Goal: Transaction & Acquisition: Purchase product/service

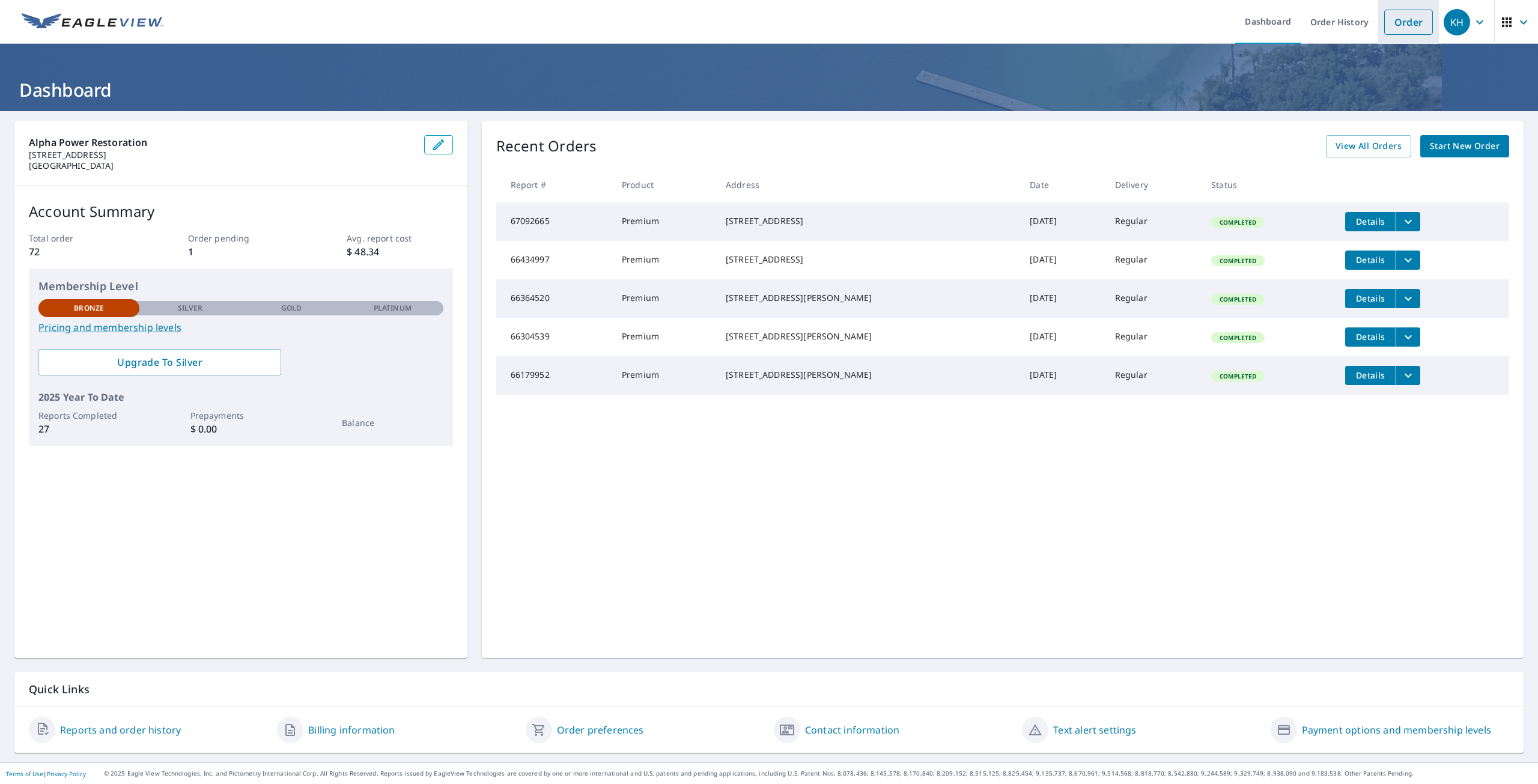
click at [1393, 21] on link "Order" at bounding box center [1408, 22] width 49 height 26
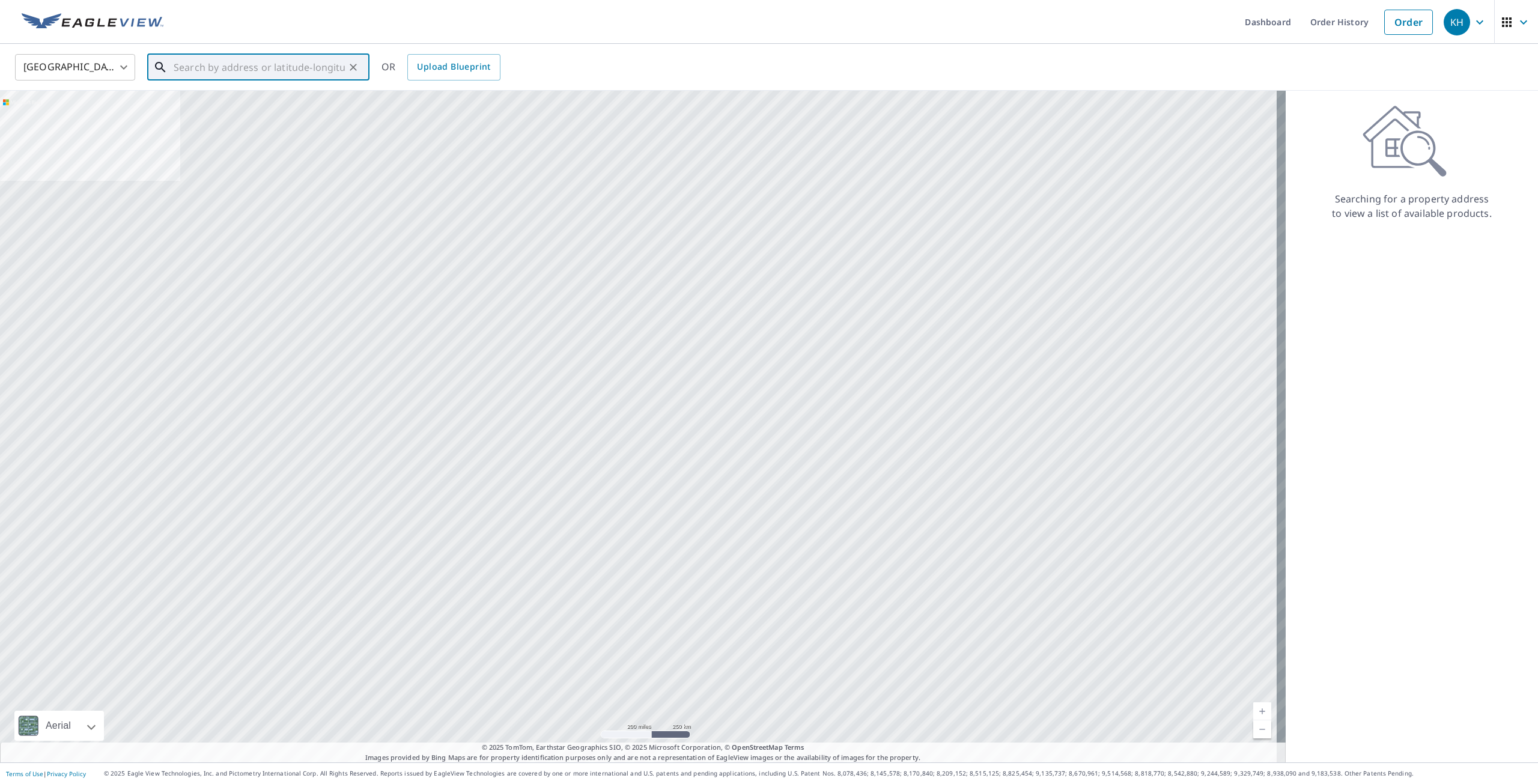
click at [254, 77] on input "text" at bounding box center [259, 67] width 171 height 34
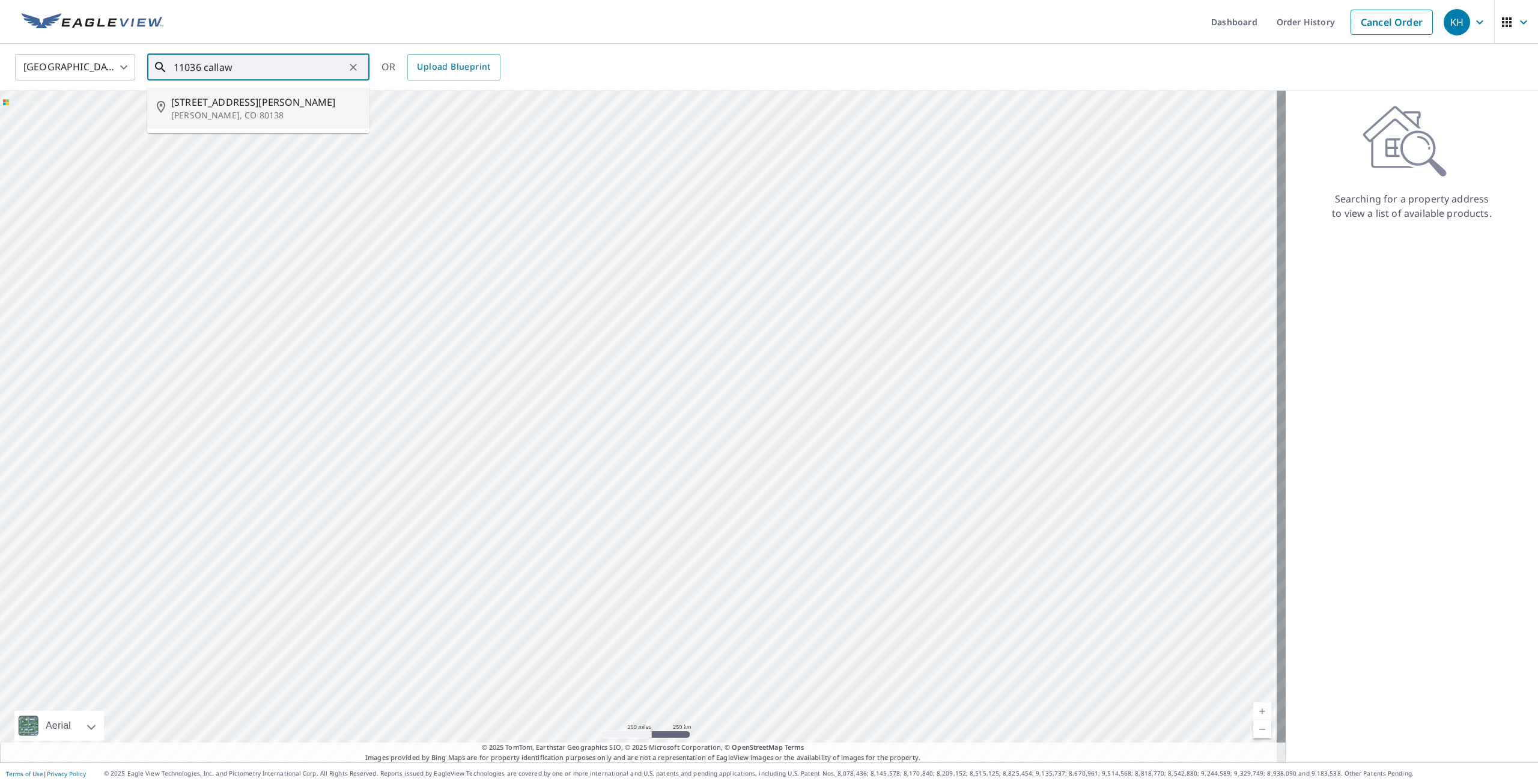
click at [250, 101] on span "[STREET_ADDRESS][PERSON_NAME]" at bounding box center [266, 101] width 189 height 14
type input "[STREET_ADDRESS][PERSON_NAME]"
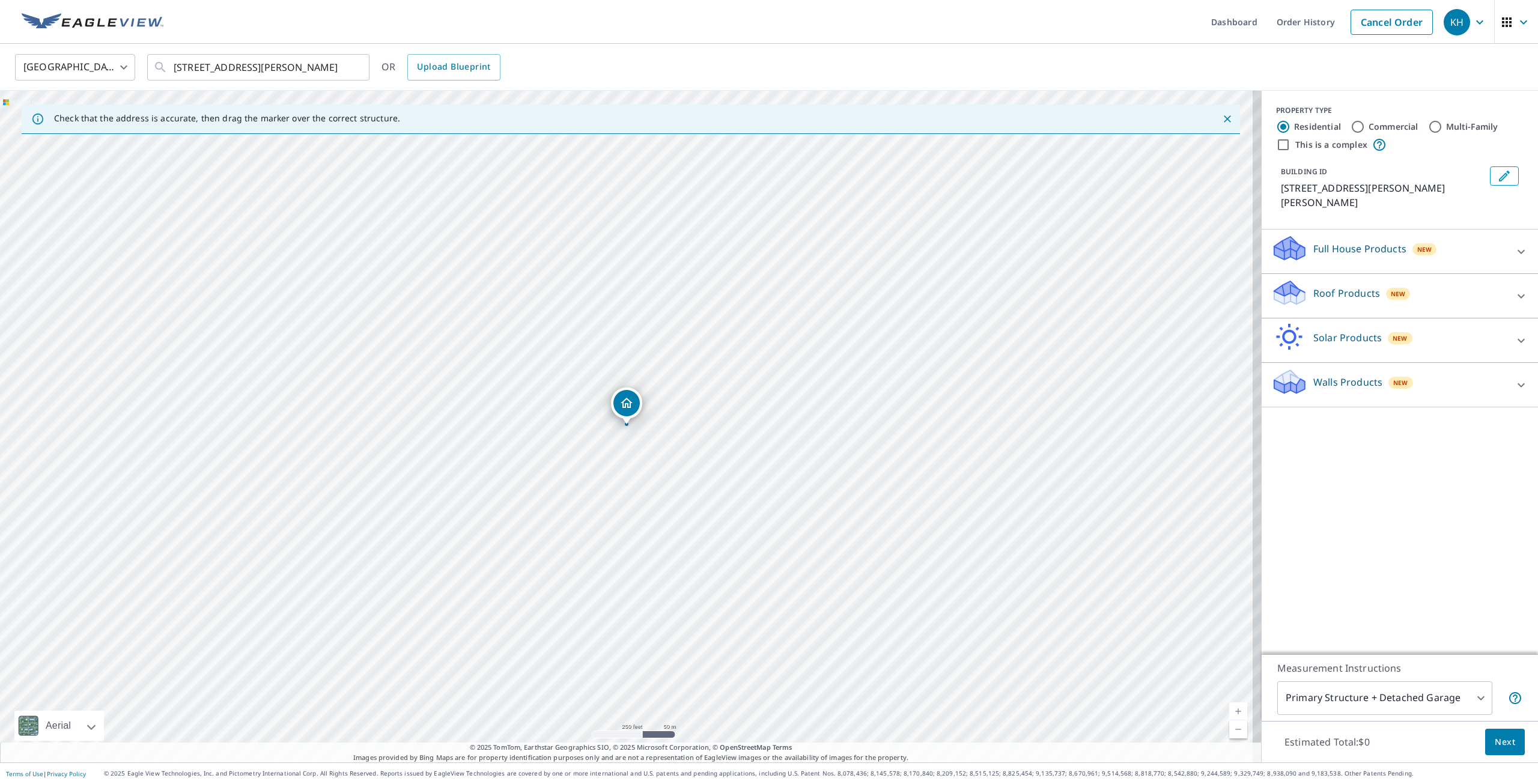
click at [1316, 286] on div "Roof Products New" at bounding box center [1389, 295] width 236 height 34
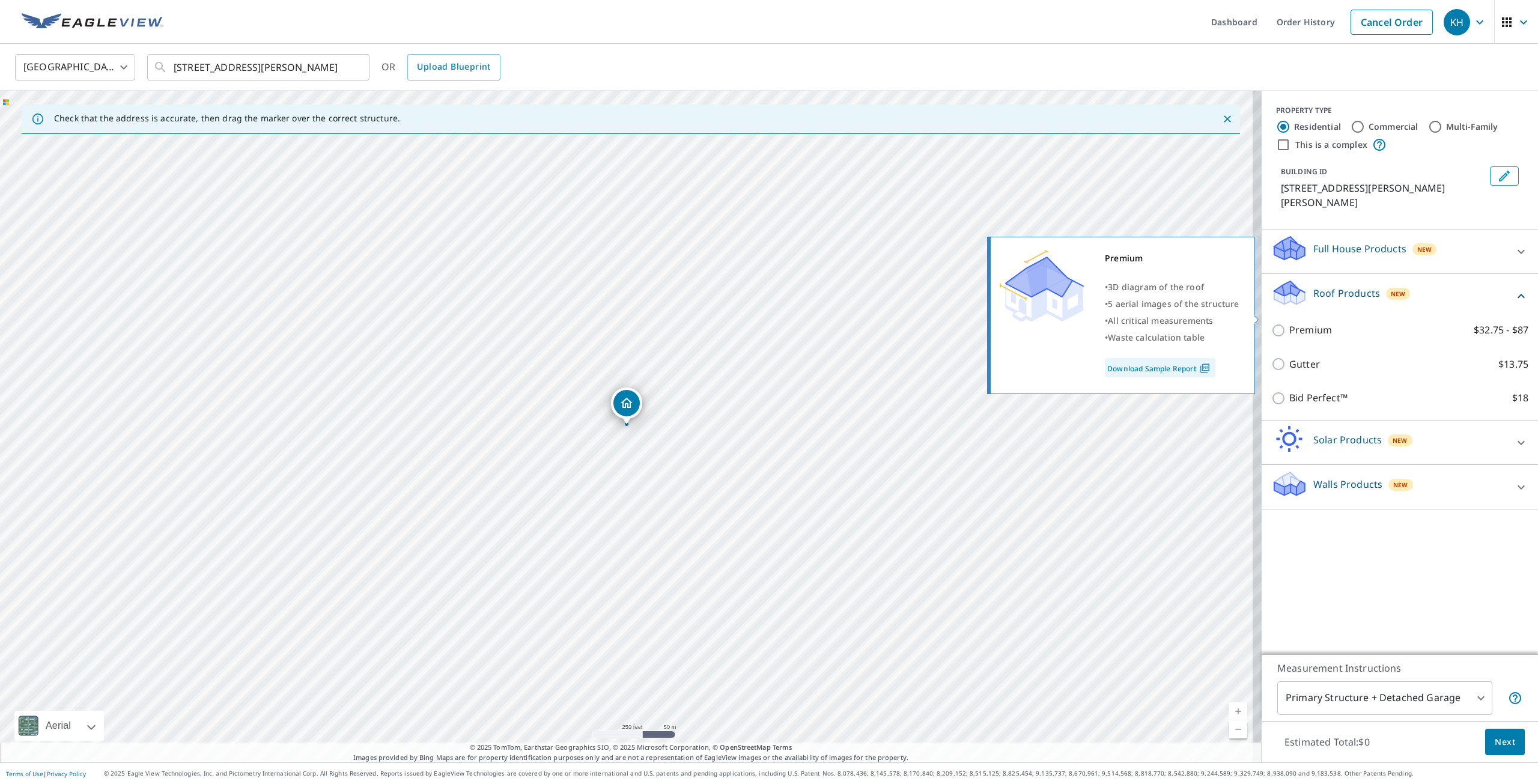
click at [1302, 323] on p "Premium" at bounding box center [1311, 330] width 43 height 15
click at [1289, 323] on input "Premium $32.75 - $87" at bounding box center [1280, 330] width 18 height 14
checkbox input "true"
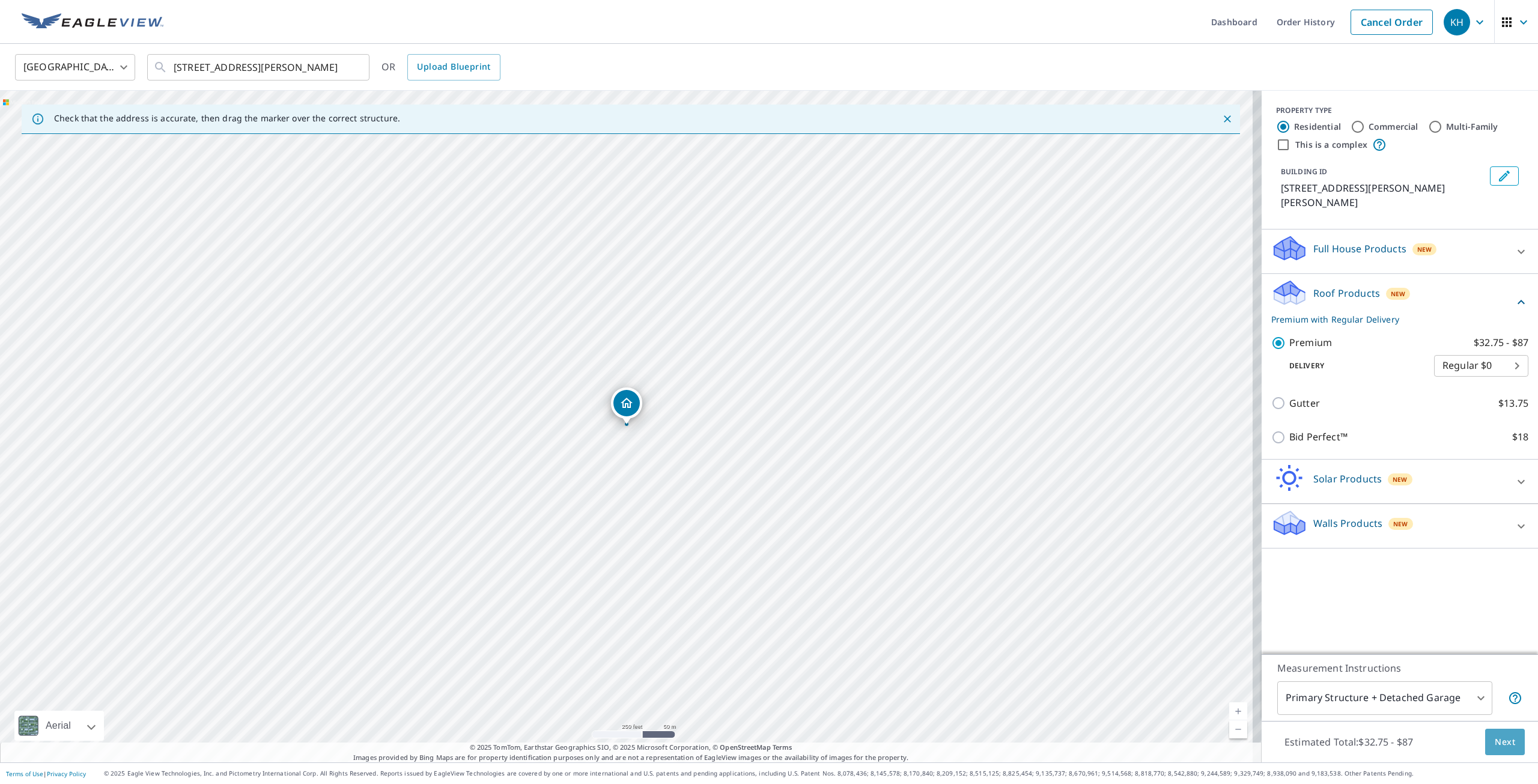
click at [1495, 745] on span "Next" at bounding box center [1505, 742] width 20 height 15
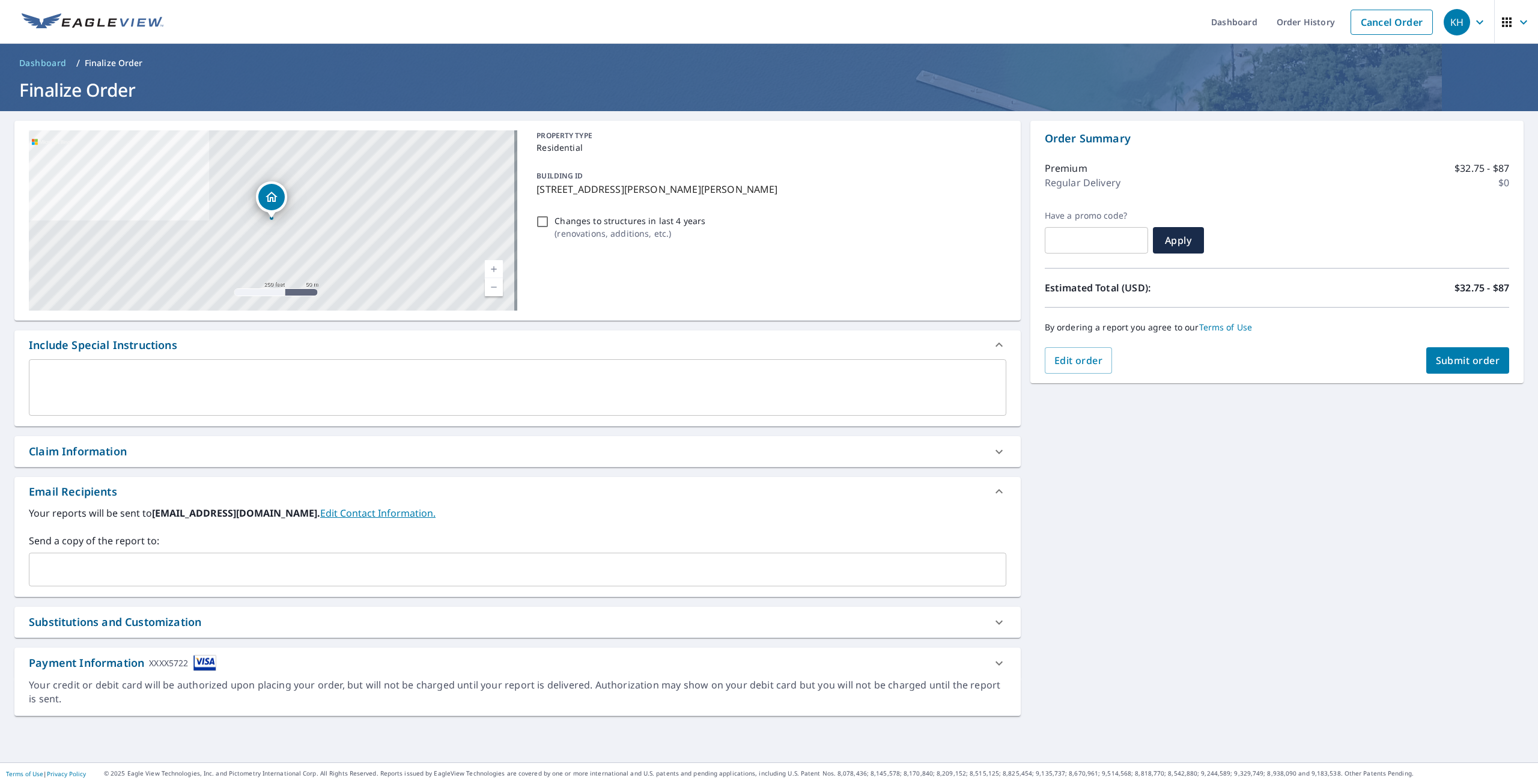
click at [1458, 358] on span "Submit order" at bounding box center [1467, 361] width 64 height 14
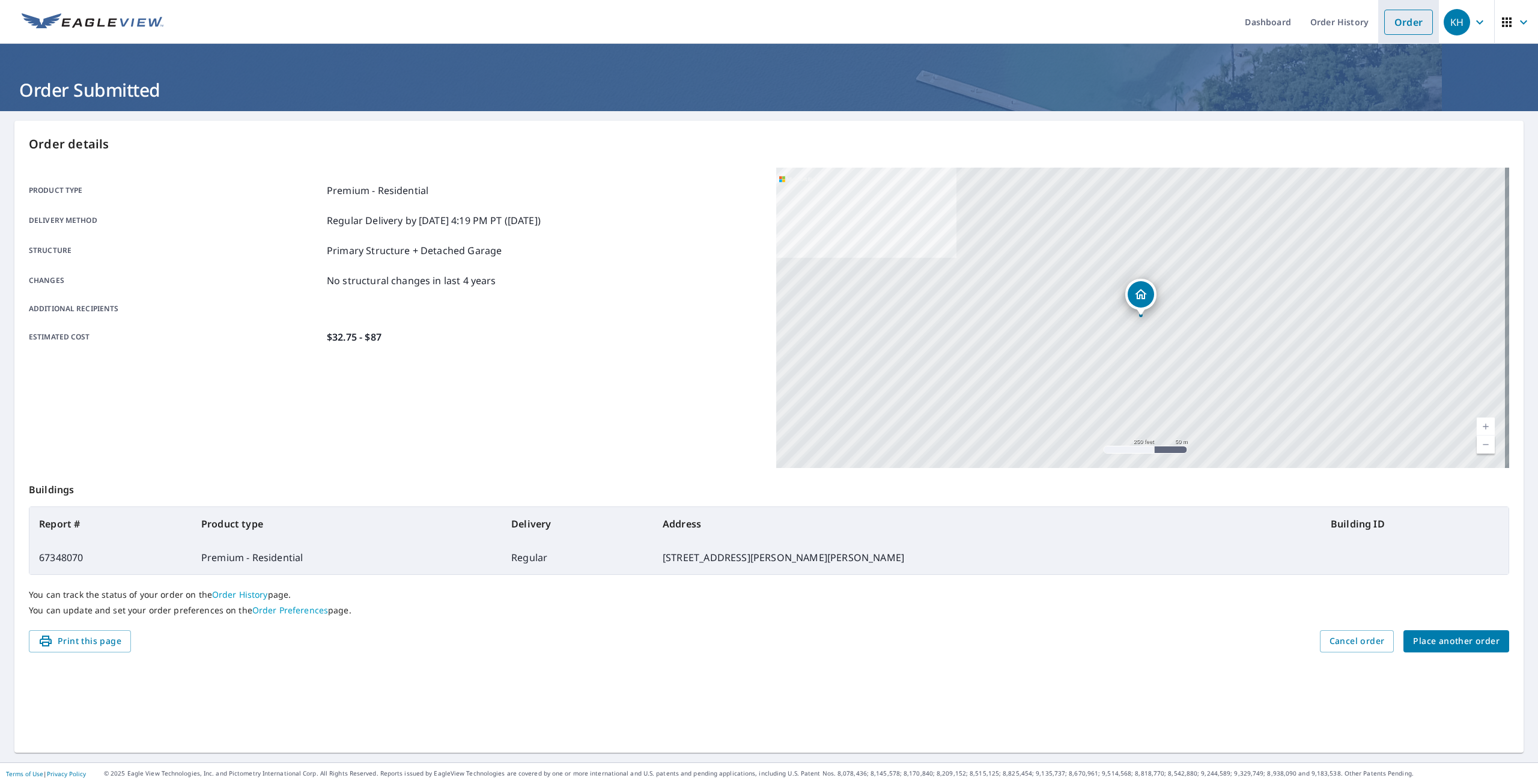
click at [1392, 27] on link "Order" at bounding box center [1408, 22] width 49 height 26
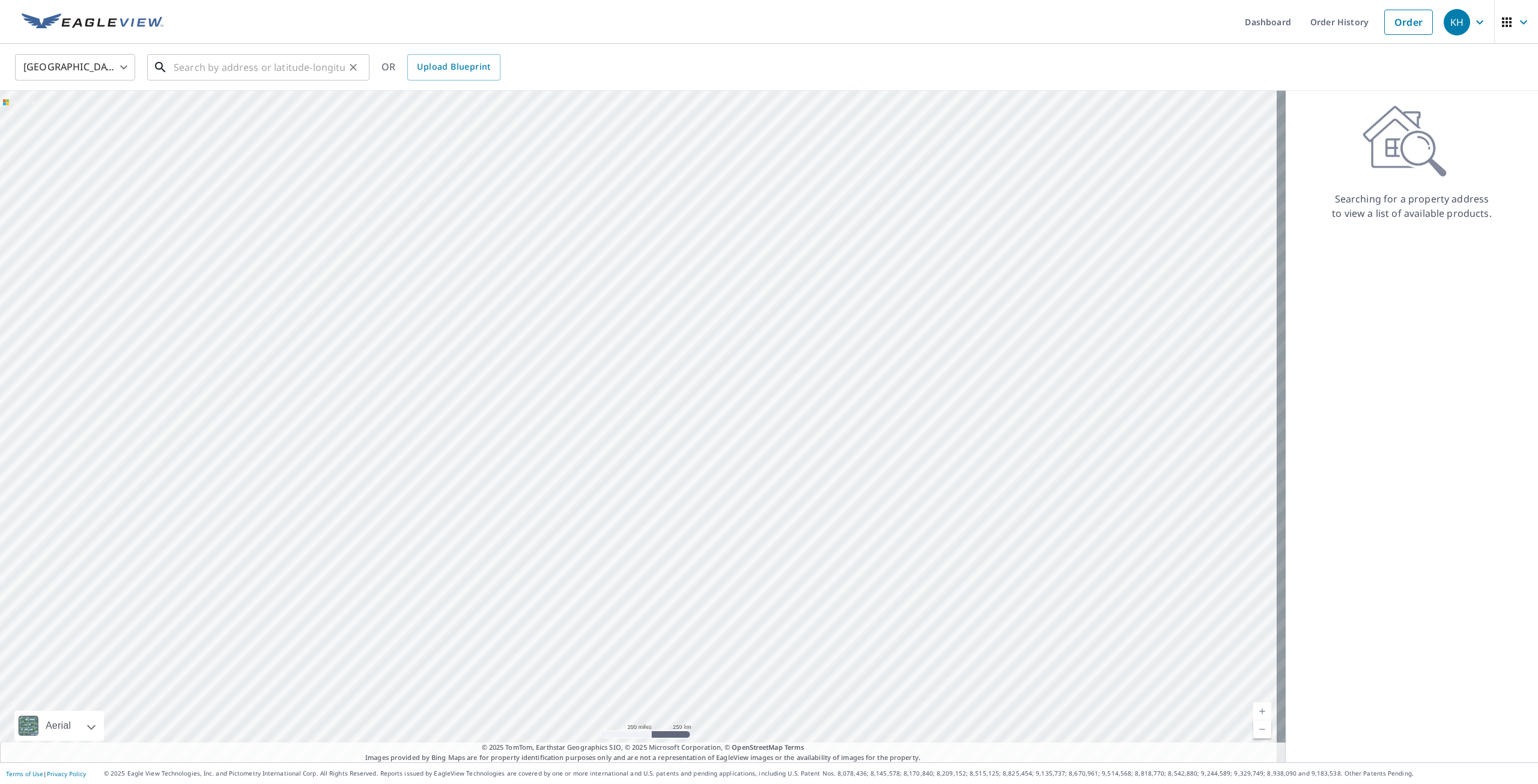
click at [304, 77] on input "text" at bounding box center [259, 67] width 171 height 34
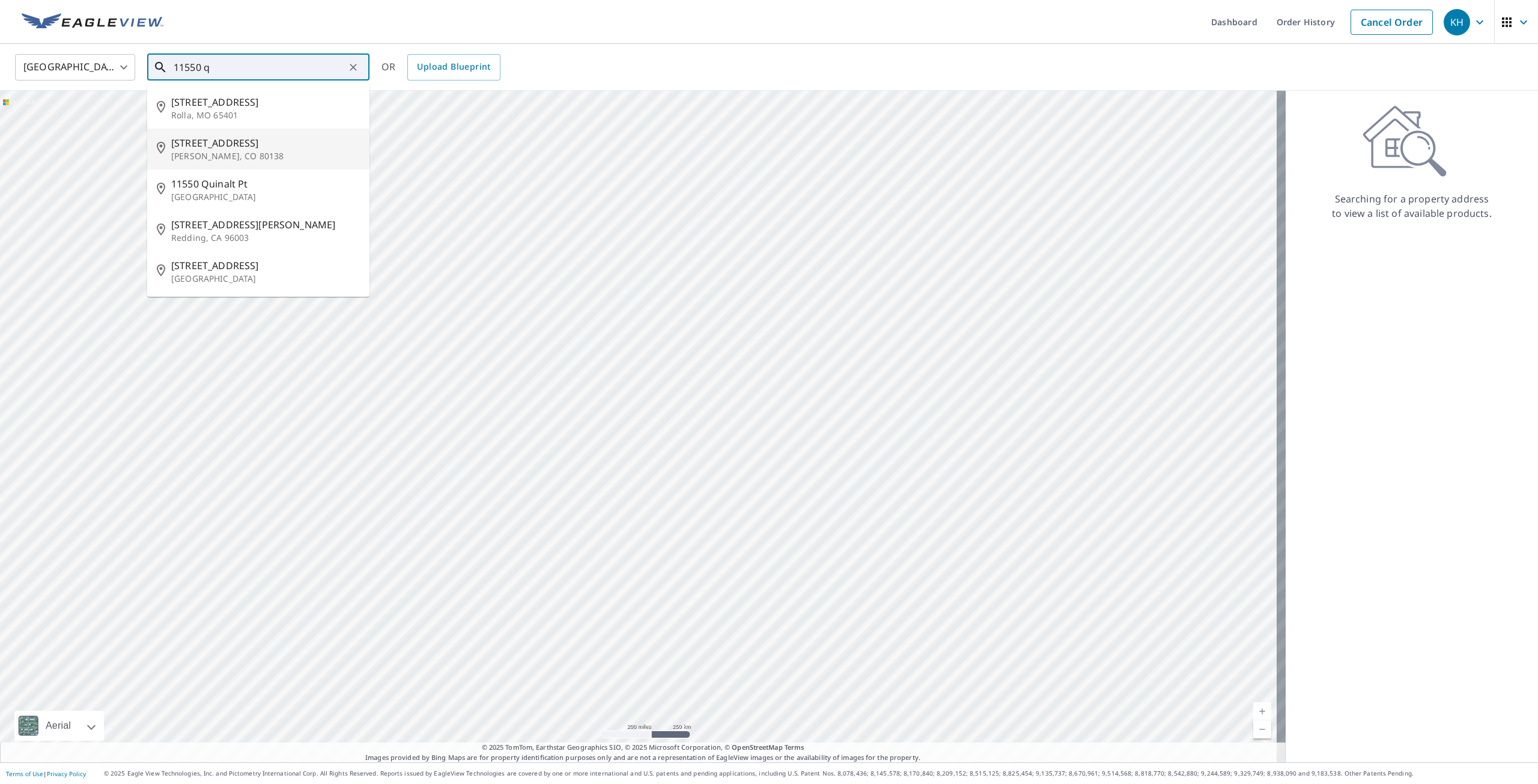
click at [245, 143] on span "[STREET_ADDRESS]" at bounding box center [266, 142] width 189 height 14
type input "[STREET_ADDRESS]"
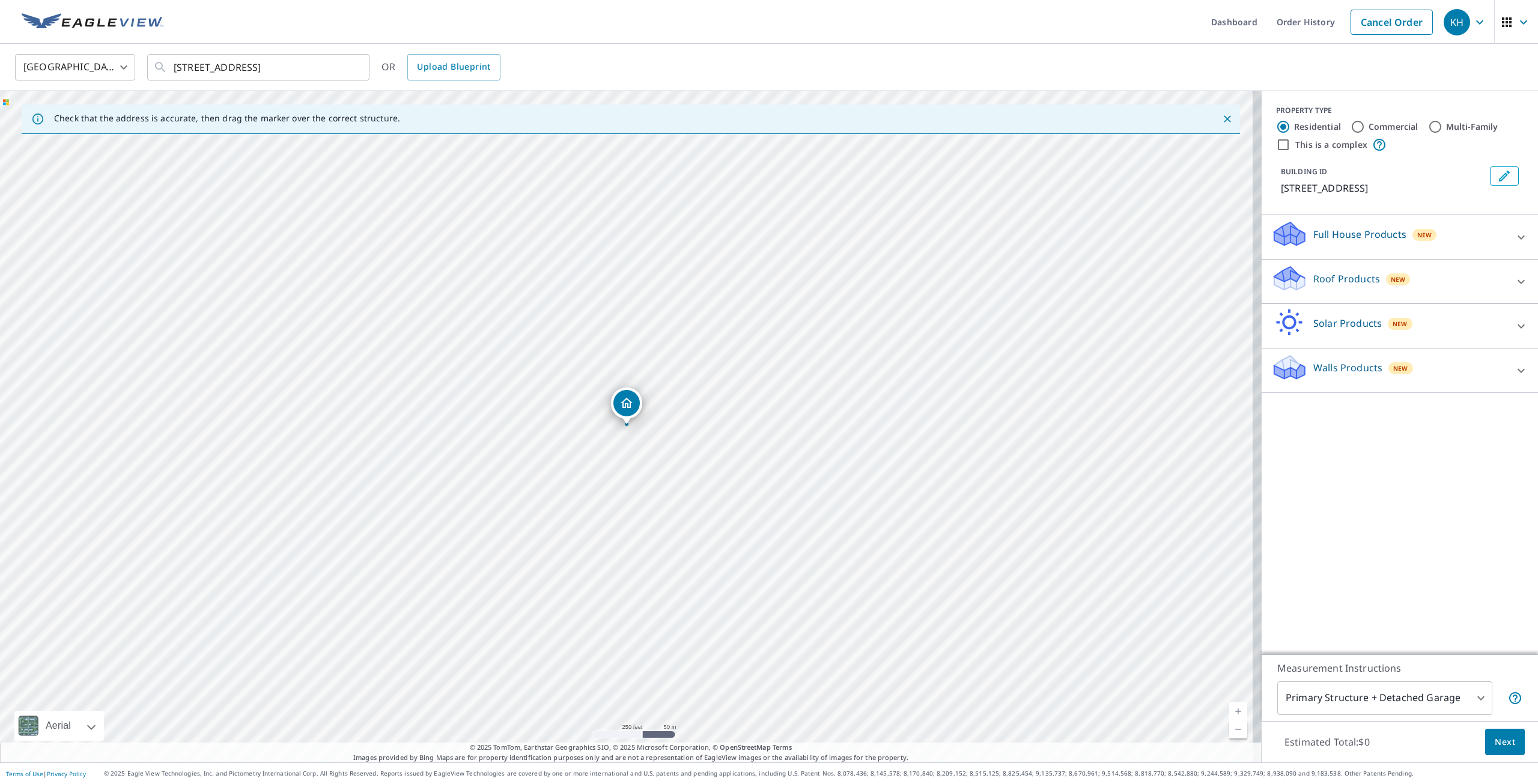
click at [1351, 292] on div "Roof Products New" at bounding box center [1389, 281] width 236 height 34
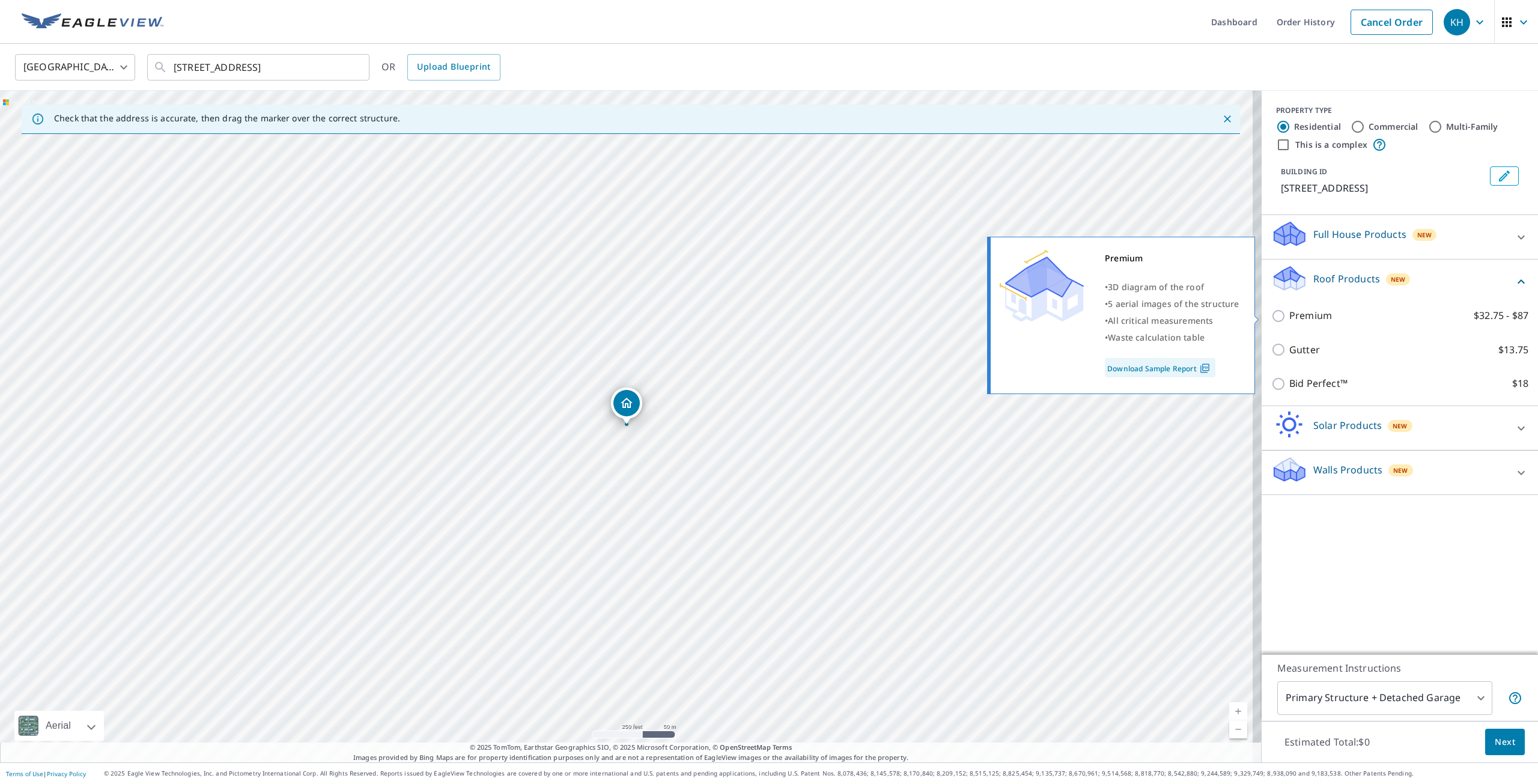
click at [1300, 313] on p "Premium" at bounding box center [1311, 316] width 43 height 15
click at [1289, 313] on input "Premium $32.75 - $87" at bounding box center [1280, 316] width 18 height 14
checkbox input "true"
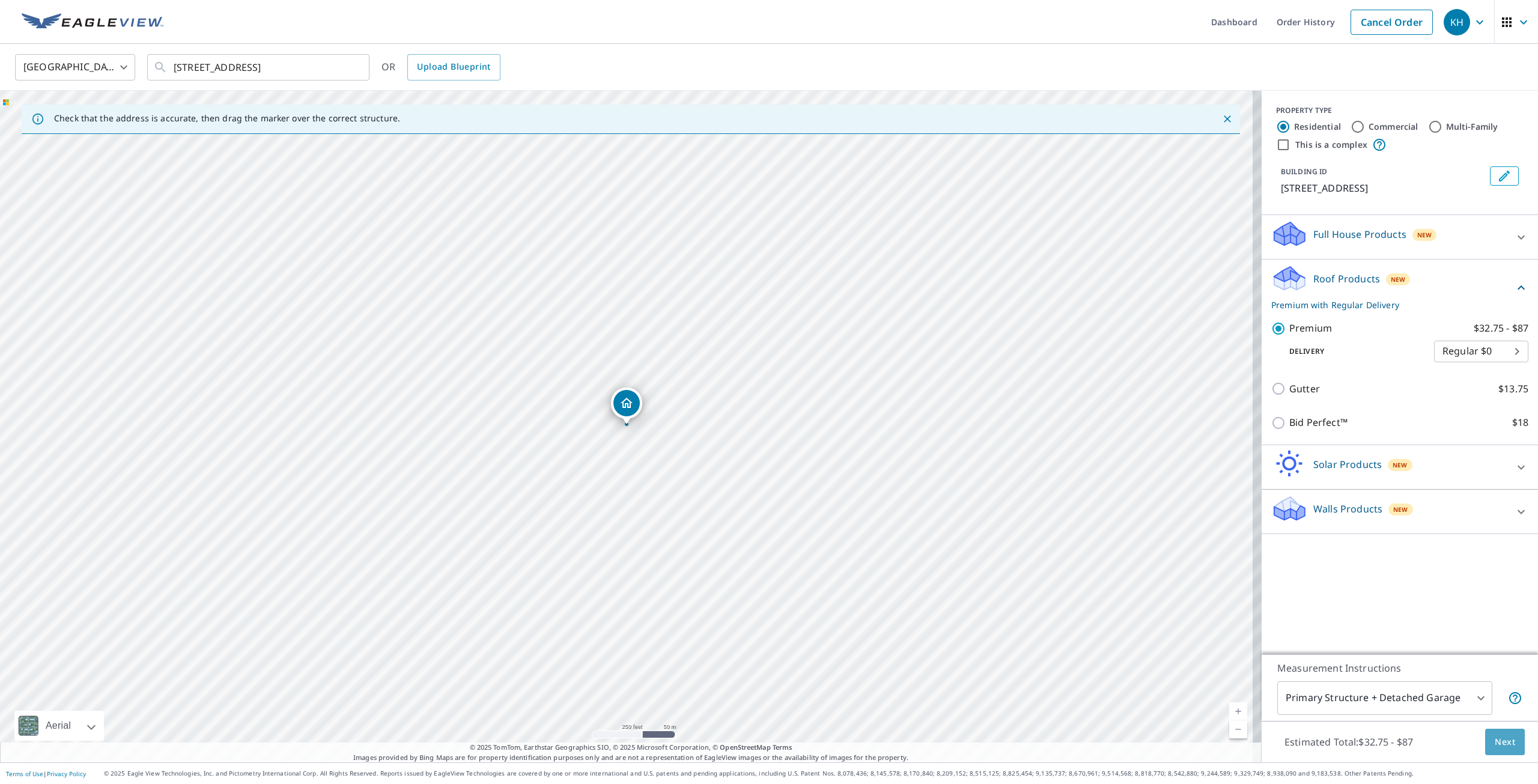
click at [1496, 747] on span "Next" at bounding box center [1505, 742] width 20 height 15
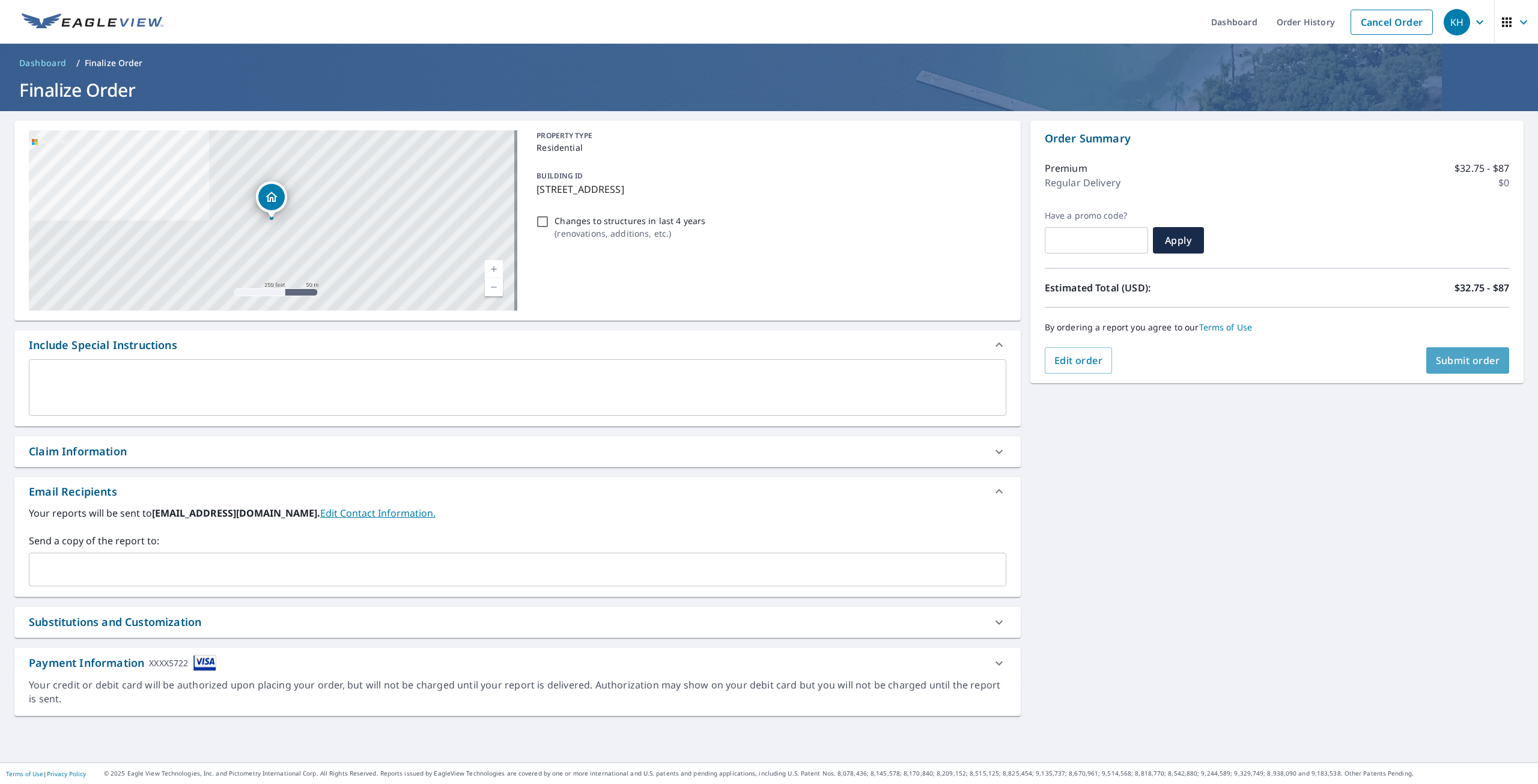
click at [1441, 362] on span "Submit order" at bounding box center [1467, 361] width 64 height 14
